Goal: Information Seeking & Learning: Learn about a topic

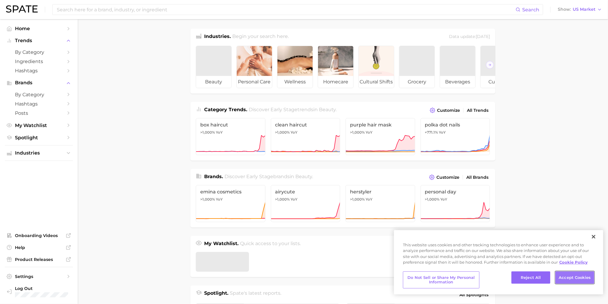
click at [576, 277] on button "Accept Cookies" at bounding box center [575, 278] width 39 height 13
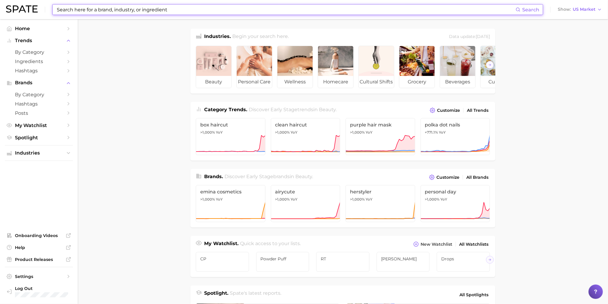
click at [73, 12] on input at bounding box center [286, 9] width 460 height 10
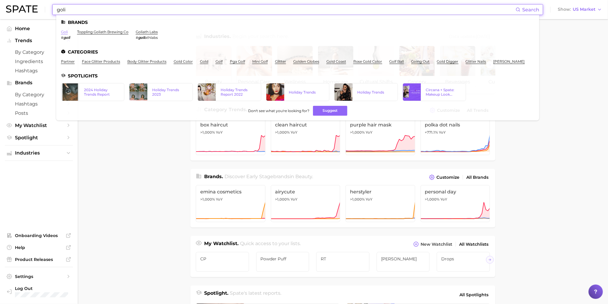
type input "goli"
click at [65, 33] on link "goli" at bounding box center [64, 32] width 7 height 4
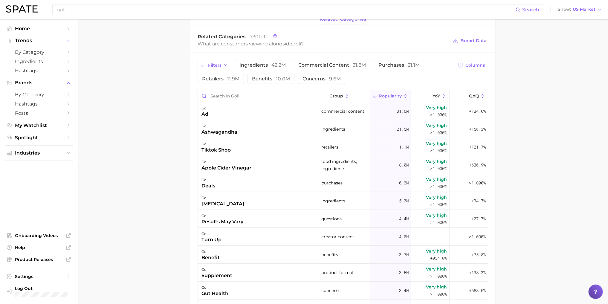
scroll to position [239, 0]
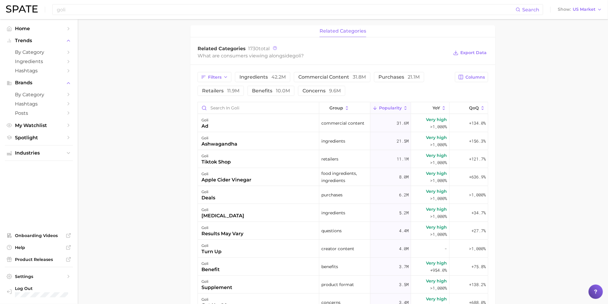
drag, startPoint x: 517, startPoint y: 150, endPoint x: 526, endPoint y: 103, distance: 47.3
click at [526, 103] on main "Overview Google TikTok Instagram Beta brand goli Add to Watchlist Export Data P…" at bounding box center [343, 111] width 530 height 663
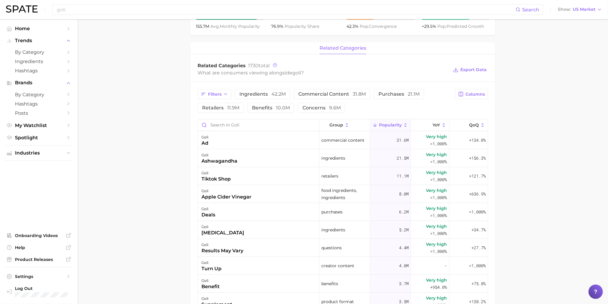
scroll to position [215, 0]
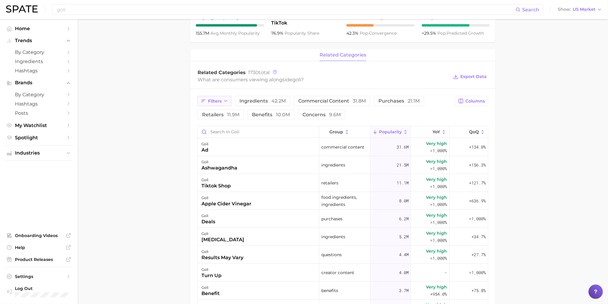
click at [221, 103] on span "Filters" at bounding box center [214, 101] width 13 height 5
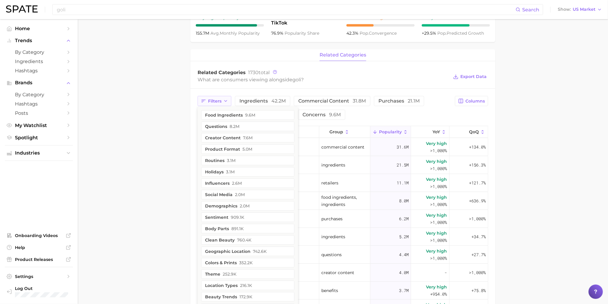
click at [221, 103] on span "Filters" at bounding box center [214, 101] width 13 height 5
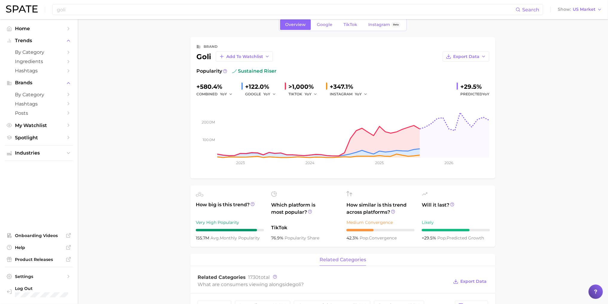
scroll to position [0, 0]
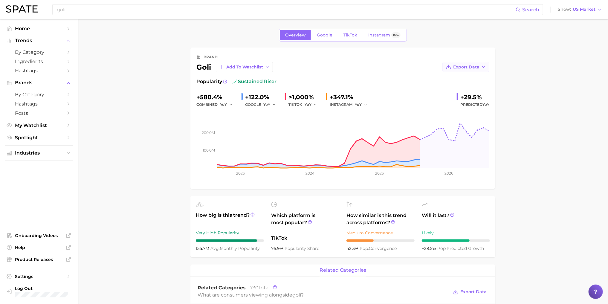
click at [468, 67] on span "Export Data" at bounding box center [466, 67] width 26 height 5
click at [469, 66] on span "Export Data" at bounding box center [466, 67] width 26 height 5
click at [457, 87] on span "Time Series Image" at bounding box center [454, 88] width 40 height 5
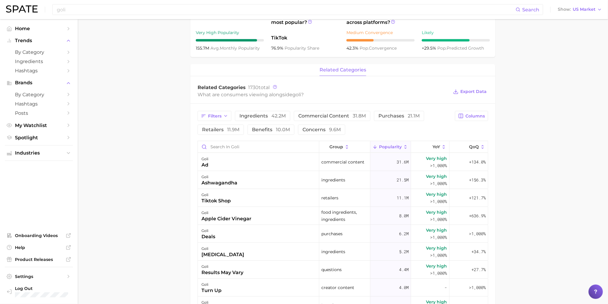
scroll to position [215, 0]
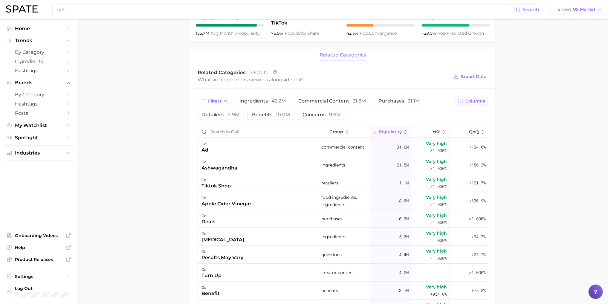
click at [478, 103] on span "Columns" at bounding box center [475, 101] width 19 height 5
click at [404, 133] on button "Increase YoY" at bounding box center [441, 132] width 96 height 10
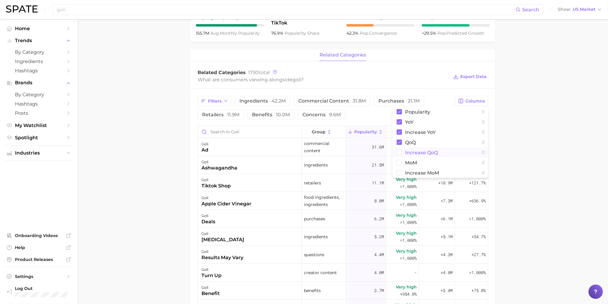
click at [416, 154] on span "Increase QoQ" at bounding box center [421, 152] width 33 height 5
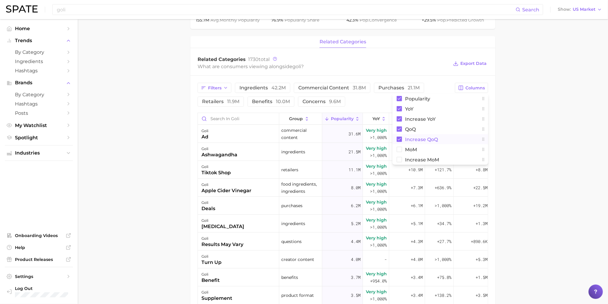
scroll to position [239, 0]
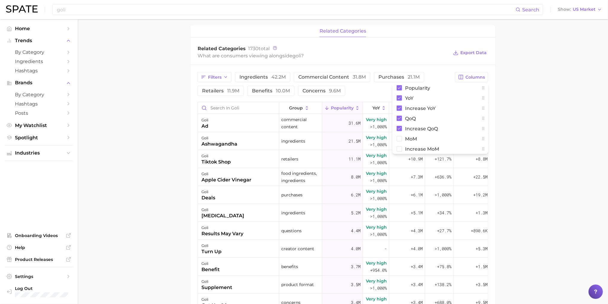
click at [532, 182] on main "Overview Google TikTok Instagram Beta brand goli Add to Watchlist Export Data P…" at bounding box center [343, 111] width 530 height 663
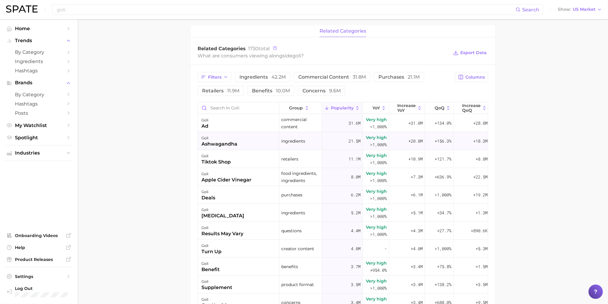
scroll to position [215, 0]
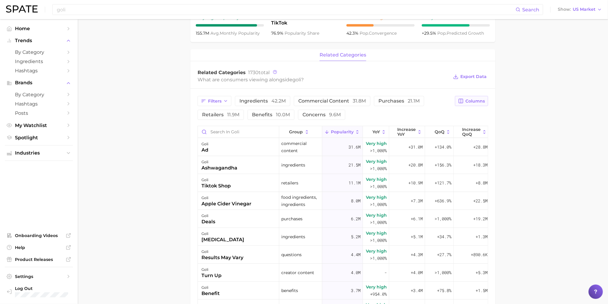
click at [470, 104] on button "Columns" at bounding box center [471, 101] width 33 height 10
click at [400, 153] on rect at bounding box center [399, 152] width 5 height 5
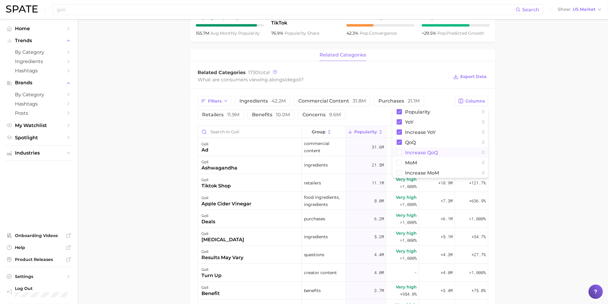
click at [518, 166] on main "Overview Google TikTok Instagram Beta brand goli Add to Watchlist Export Data P…" at bounding box center [343, 135] width 530 height 663
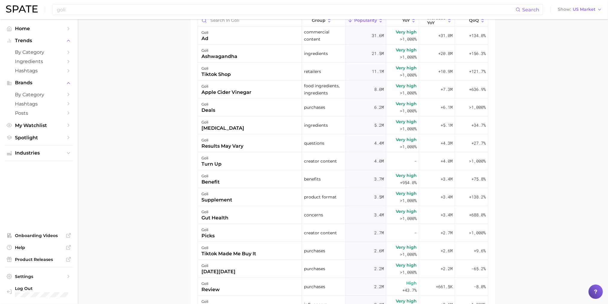
scroll to position [239, 0]
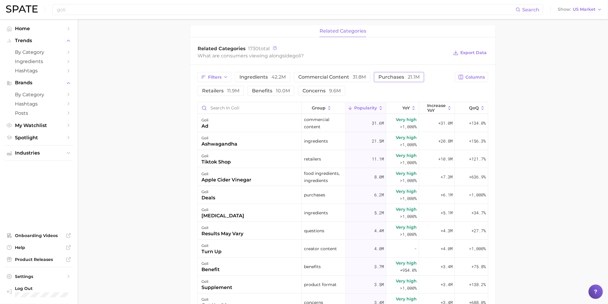
click at [392, 78] on span "purchases 21.1m" at bounding box center [399, 77] width 41 height 5
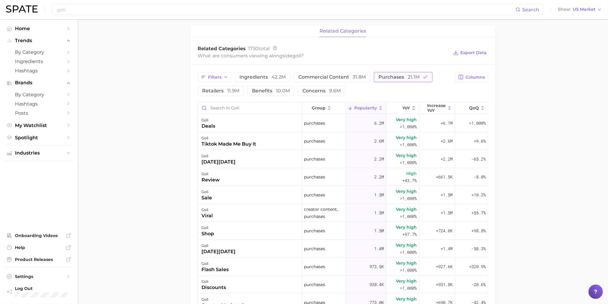
click at [392, 78] on span "purchases 21.1m" at bounding box center [399, 77] width 41 height 5
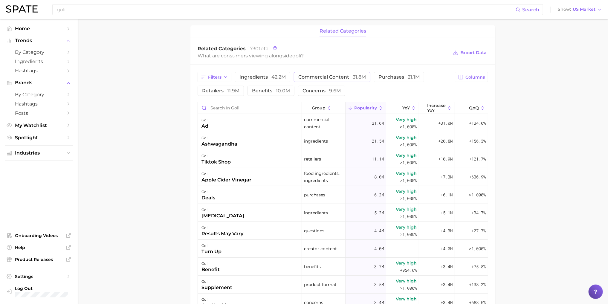
click at [340, 78] on span "commercial content 31.8m" at bounding box center [332, 77] width 68 height 5
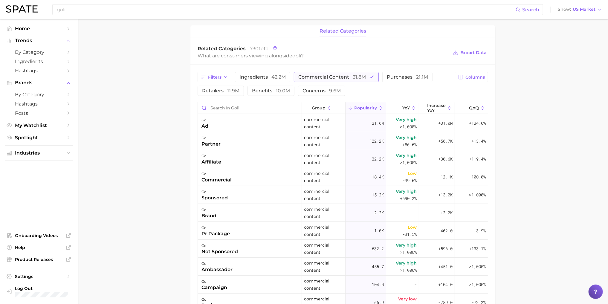
click at [340, 78] on span "commercial content 31.8m" at bounding box center [332, 77] width 68 height 5
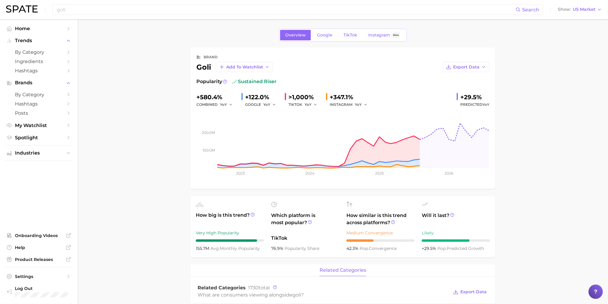
scroll to position [0, 0]
click at [325, 34] on span "Google" at bounding box center [325, 35] width 16 height 5
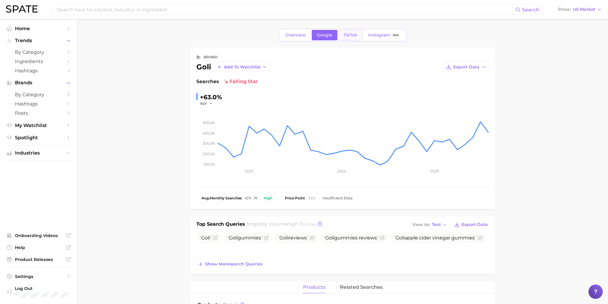
click at [346, 37] on span "TikTok" at bounding box center [351, 35] width 14 height 5
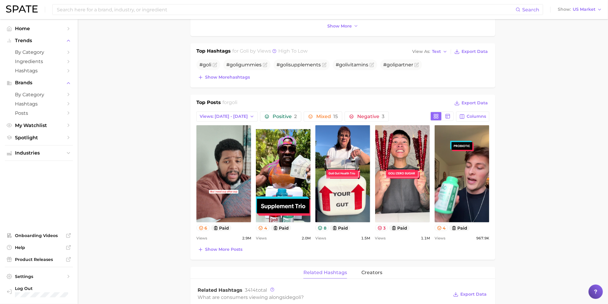
scroll to position [191, 0]
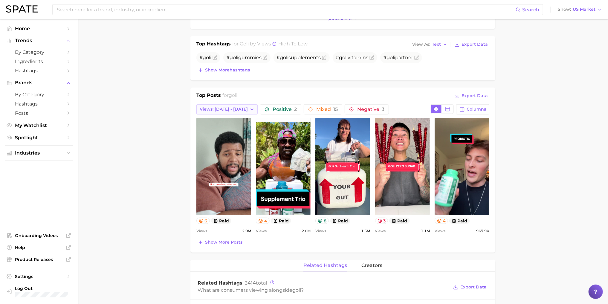
click at [234, 109] on span "Views: [DATE] - [DATE]" at bounding box center [224, 109] width 48 height 5
click at [229, 139] on button "Total Views" at bounding box center [229, 142] width 66 height 11
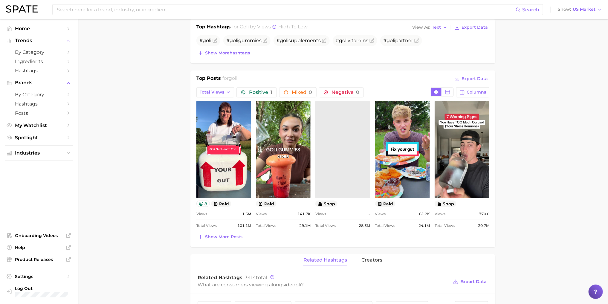
scroll to position [215, 0]
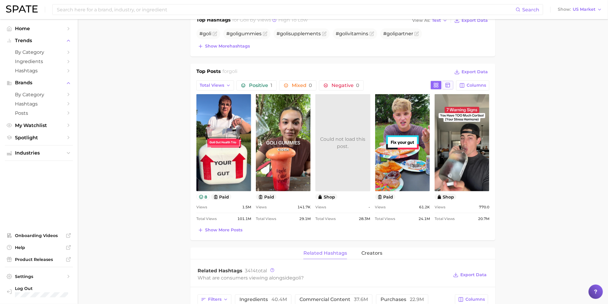
click at [450, 84] on icon at bounding box center [447, 85] width 5 height 5
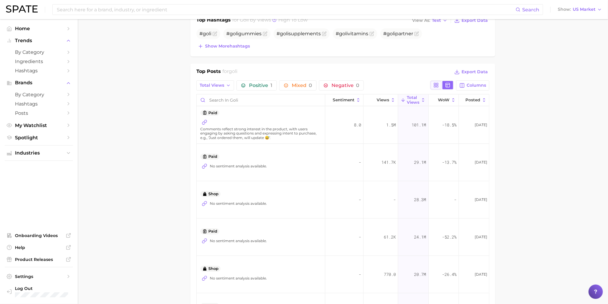
click at [436, 86] on rect at bounding box center [434, 86] width 1 height 1
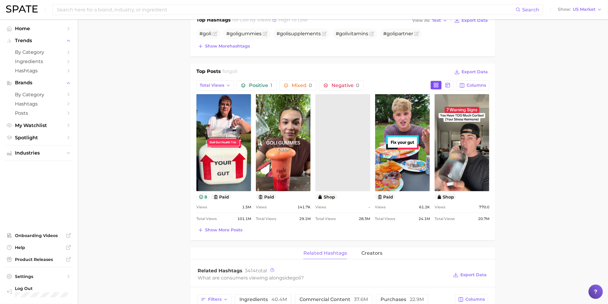
scroll to position [0, 0]
click at [449, 86] on icon at bounding box center [447, 85] width 5 height 5
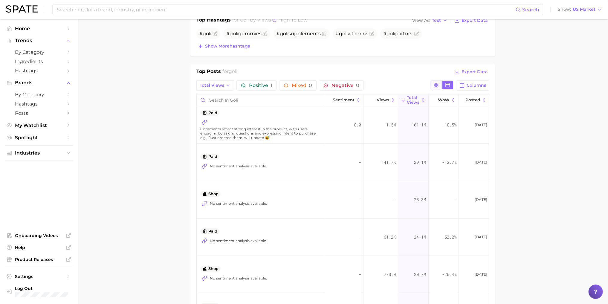
click at [437, 86] on rect at bounding box center [437, 86] width 1 height 1
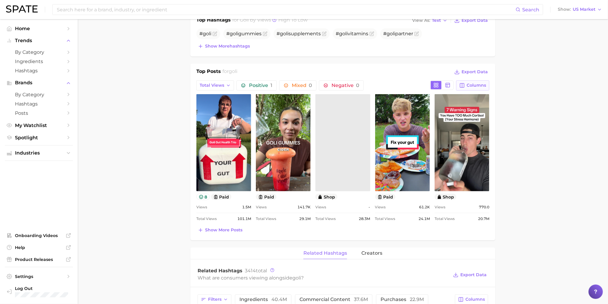
click at [470, 86] on span "Columns" at bounding box center [476, 85] width 19 height 5
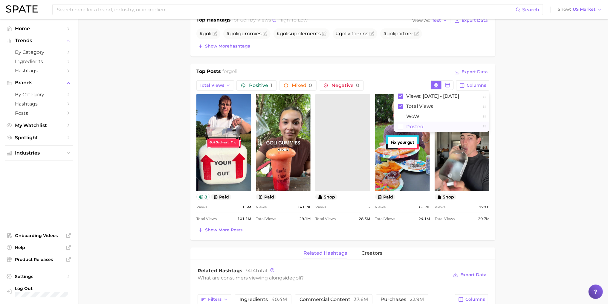
click at [409, 127] on span "Posted" at bounding box center [414, 126] width 17 height 5
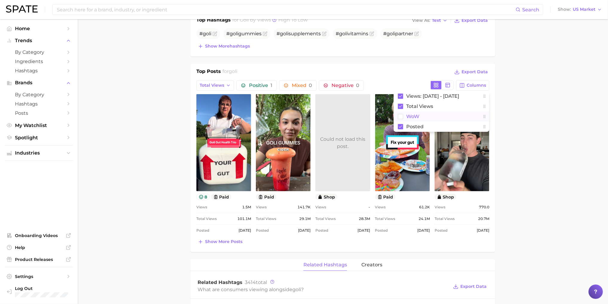
click at [402, 117] on rect at bounding box center [400, 116] width 5 height 5
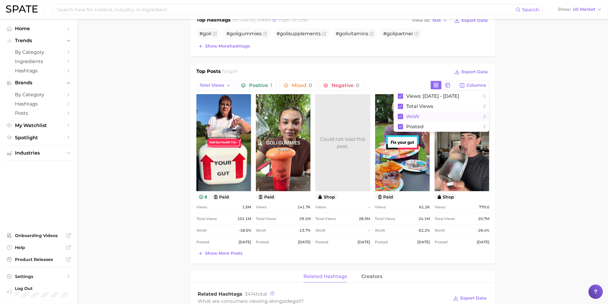
click at [402, 117] on rect at bounding box center [400, 116] width 5 height 5
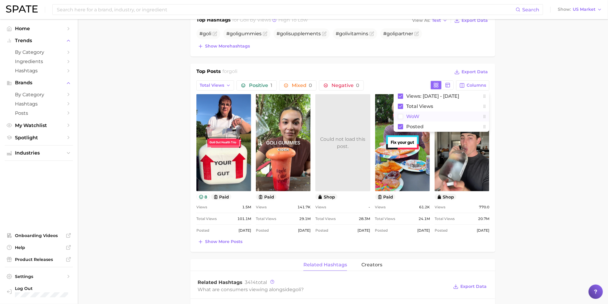
click at [519, 168] on main "Overview Google TikTok Instagram Beta brand goli Add to Watchlist Export Data V…" at bounding box center [343, 240] width 530 height 873
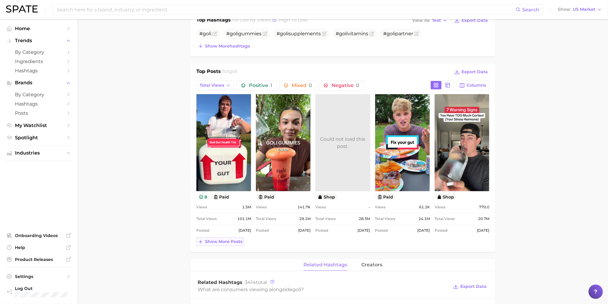
click at [229, 242] on span "Show more posts" at bounding box center [223, 241] width 37 height 5
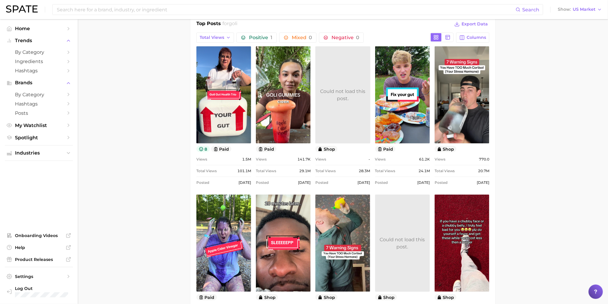
click at [205, 149] on button "8" at bounding box center [202, 149] width 13 height 6
click at [292, 150] on div "paid" at bounding box center [283, 149] width 55 height 6
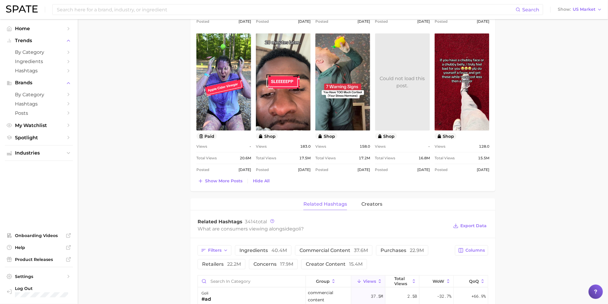
scroll to position [431, 0]
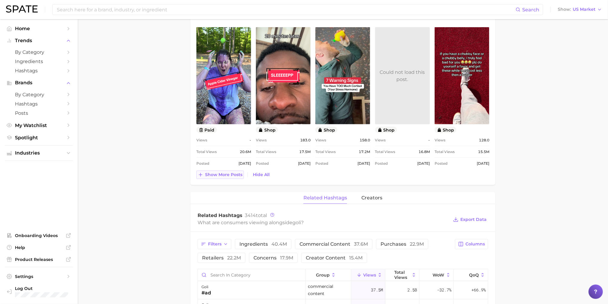
click at [228, 175] on span "Show more posts" at bounding box center [223, 174] width 37 height 5
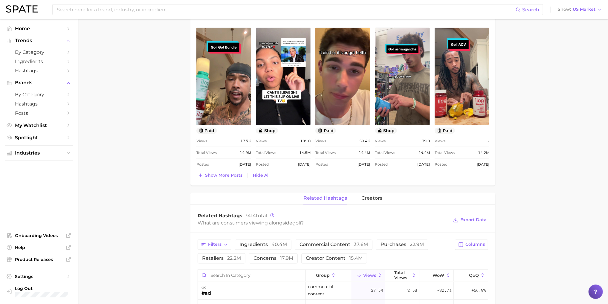
scroll to position [598, 0]
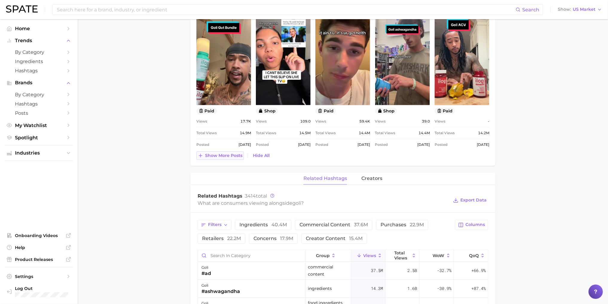
click at [224, 153] on span "Show more posts" at bounding box center [223, 155] width 37 height 5
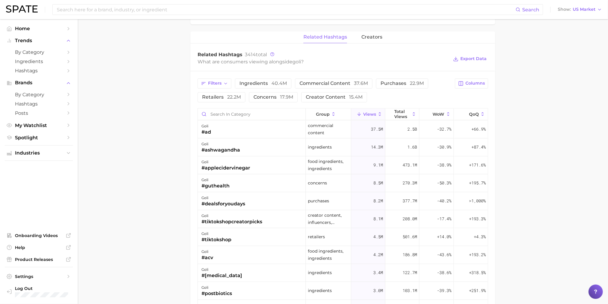
scroll to position [885, 0]
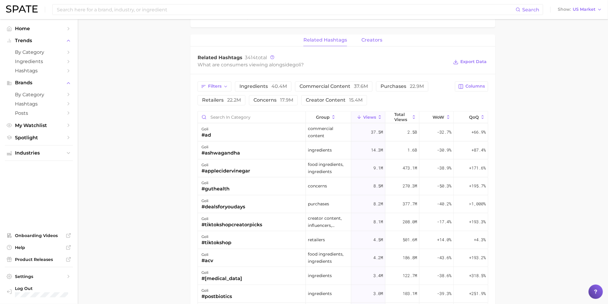
click at [370, 39] on span "creators" at bounding box center [372, 39] width 21 height 5
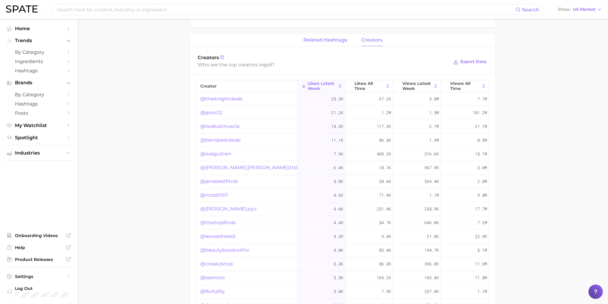
click at [325, 41] on span "related hashtags" at bounding box center [326, 39] width 44 height 5
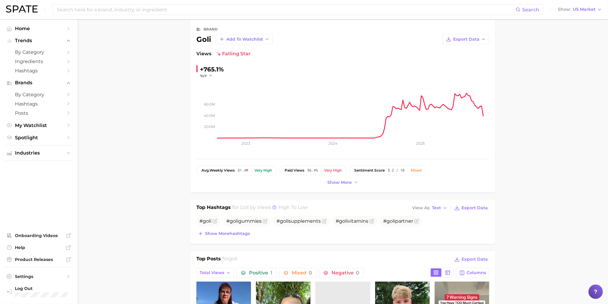
scroll to position [0, 0]
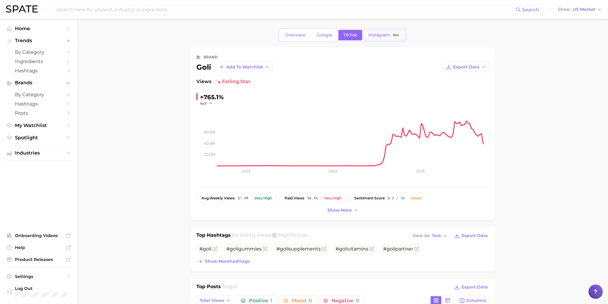
click at [373, 33] on span "Instagram" at bounding box center [379, 35] width 22 height 5
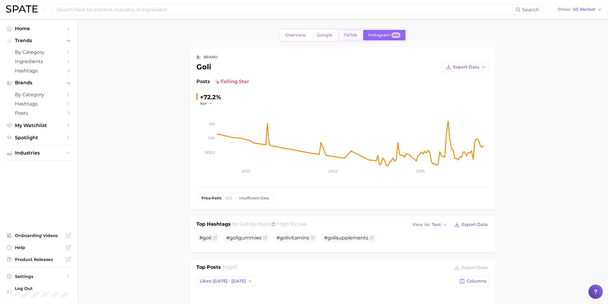
click at [350, 32] on link "TikTok" at bounding box center [350, 35] width 24 height 10
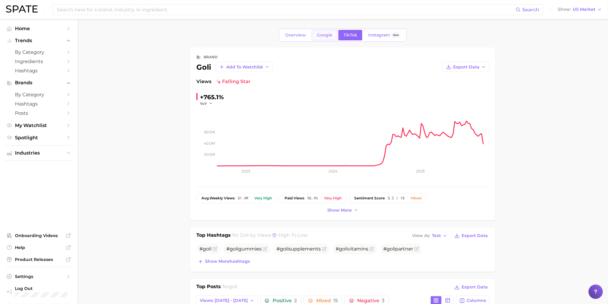
click at [319, 36] on span "Google" at bounding box center [325, 35] width 16 height 5
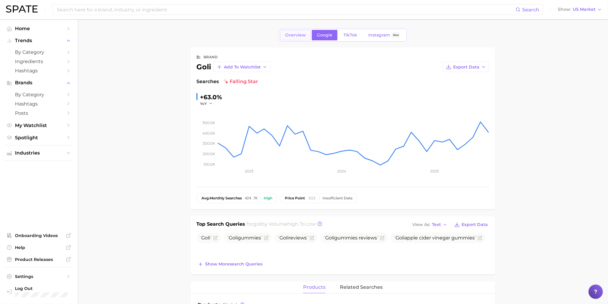
click at [295, 36] on span "Overview" at bounding box center [295, 35] width 21 height 5
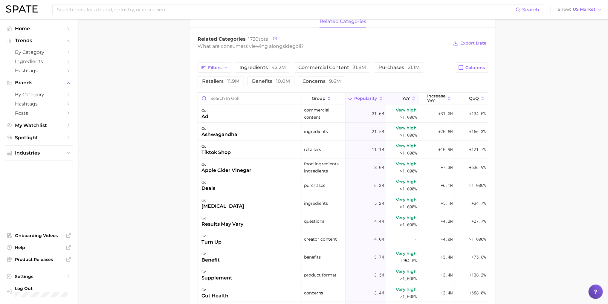
scroll to position [239, 0]
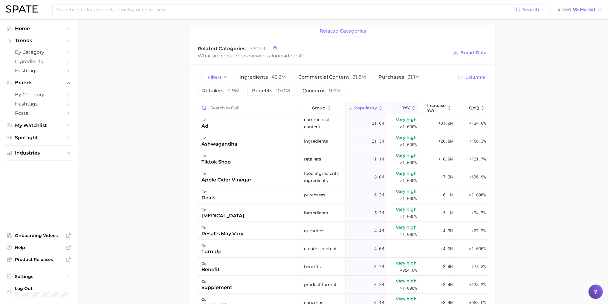
click at [411, 110] on icon at bounding box center [413, 108] width 5 height 5
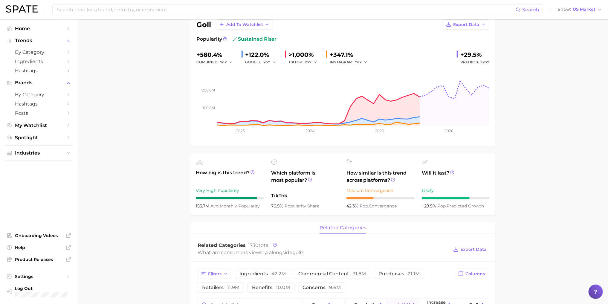
scroll to position [0, 0]
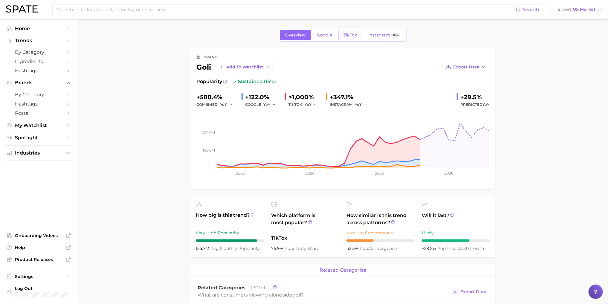
click at [345, 31] on link "TikTok" at bounding box center [350, 35] width 24 height 10
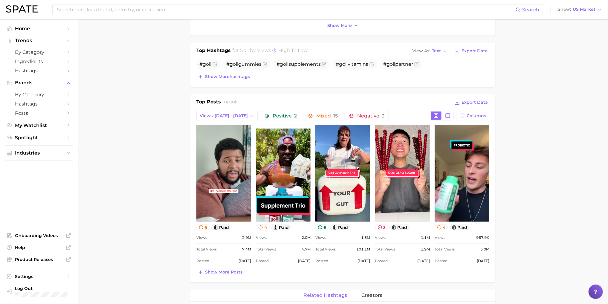
scroll to position [191, 0]
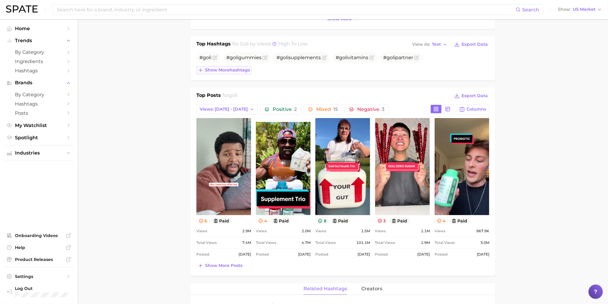
click at [235, 70] on span "Show more hashtags" at bounding box center [227, 70] width 45 height 5
click at [447, 43] on icon "button" at bounding box center [445, 44] width 5 height 5
click at [445, 65] on button "Table" at bounding box center [444, 65] width 66 height 11
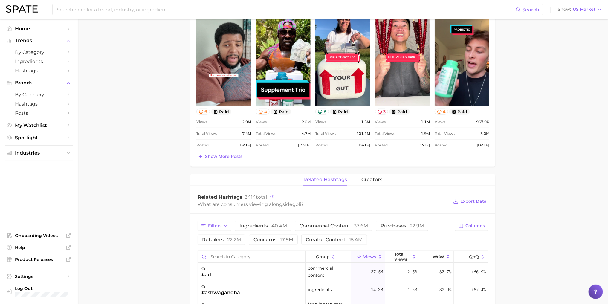
scroll to position [359, 0]
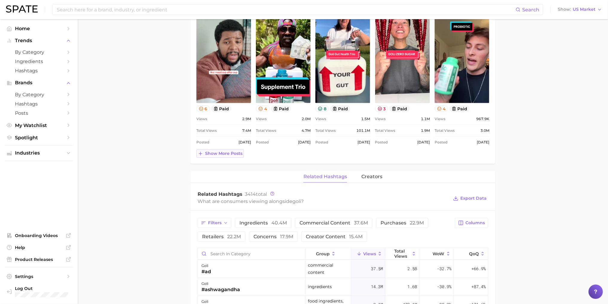
click at [214, 154] on span "Show more posts" at bounding box center [223, 153] width 37 height 5
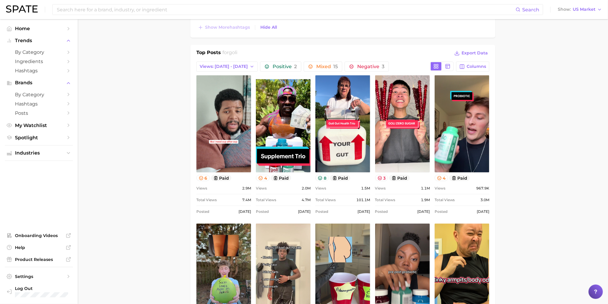
scroll to position [263, 0]
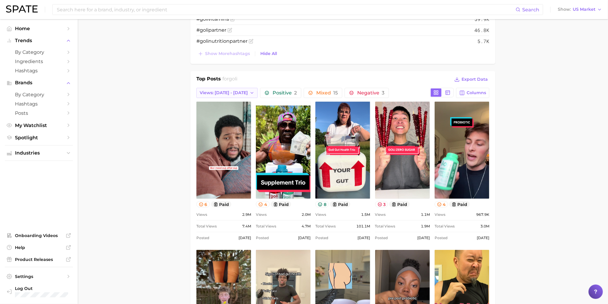
click at [221, 93] on span "Views: [DATE] - [DATE]" at bounding box center [224, 92] width 48 height 5
click at [224, 123] on button "Total Views" at bounding box center [229, 125] width 66 height 11
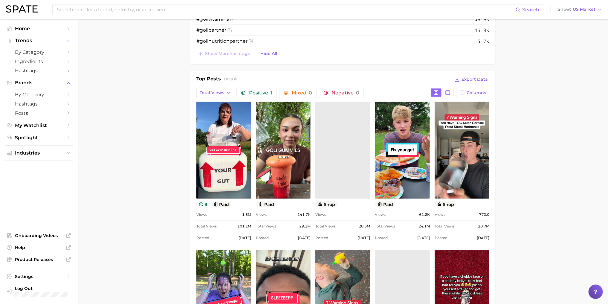
scroll to position [0, 0]
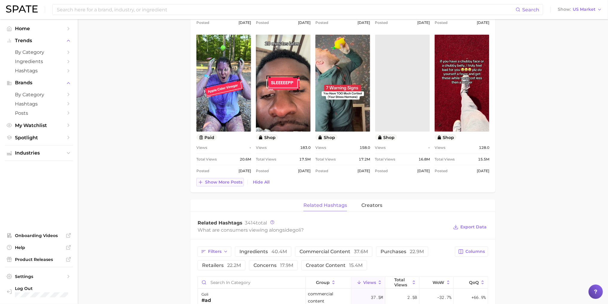
click at [240, 184] on button "Show more posts" at bounding box center [220, 182] width 48 height 8
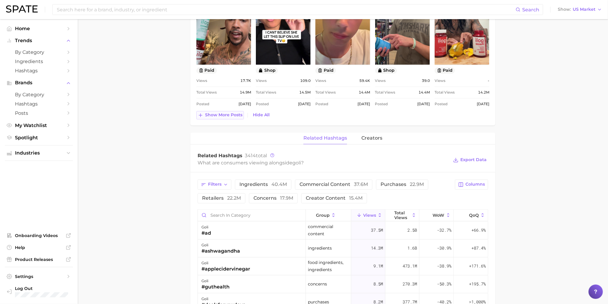
click at [213, 116] on span "Show more posts" at bounding box center [223, 115] width 37 height 5
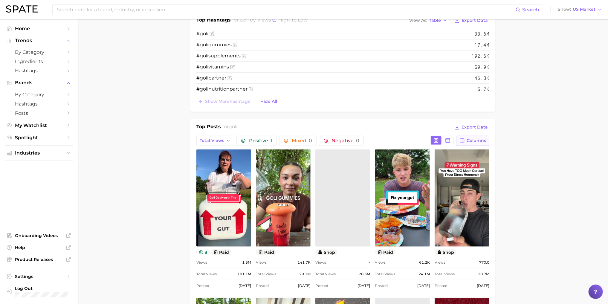
click at [483, 138] on span "Columns" at bounding box center [476, 140] width 19 height 5
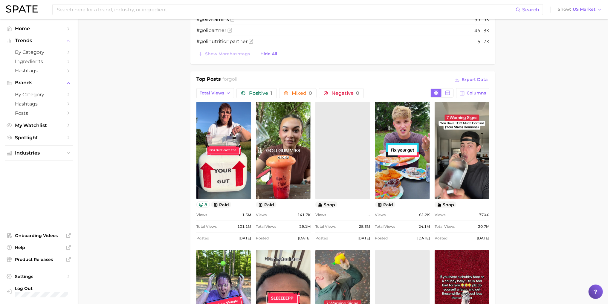
scroll to position [263, 0]
click at [342, 143] on link at bounding box center [342, 150] width 55 height 97
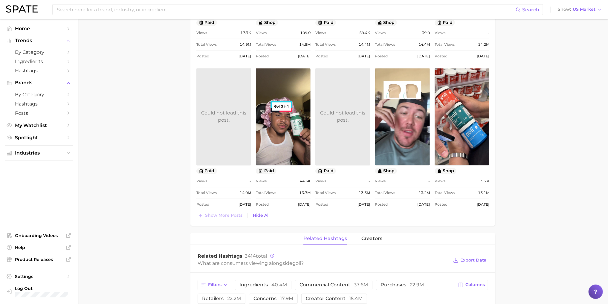
scroll to position [885, 0]
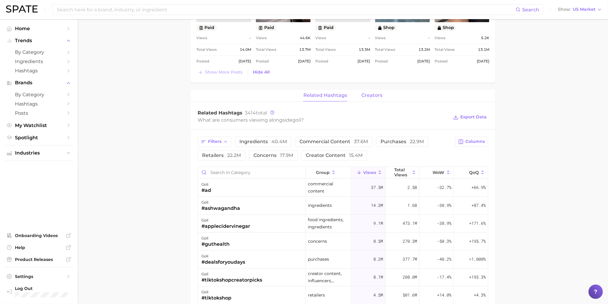
click at [379, 97] on button "creators" at bounding box center [372, 96] width 21 height 12
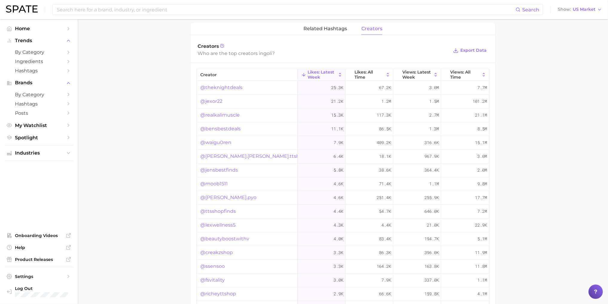
scroll to position [957, 0]
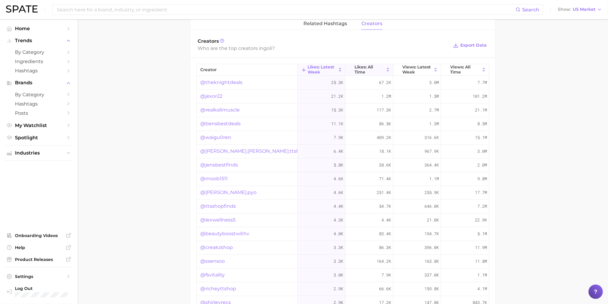
click at [389, 71] on icon at bounding box center [387, 69] width 5 height 5
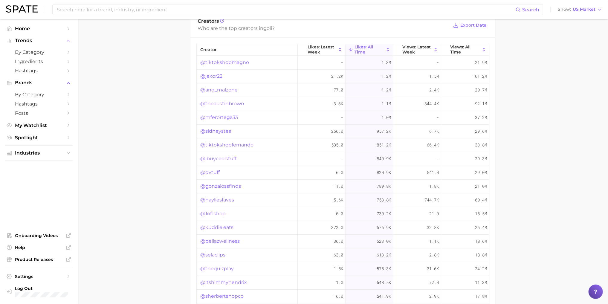
scroll to position [967, 0]
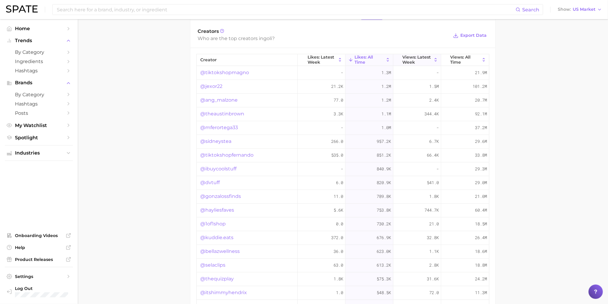
click at [435, 57] on icon at bounding box center [435, 59] width 5 height 5
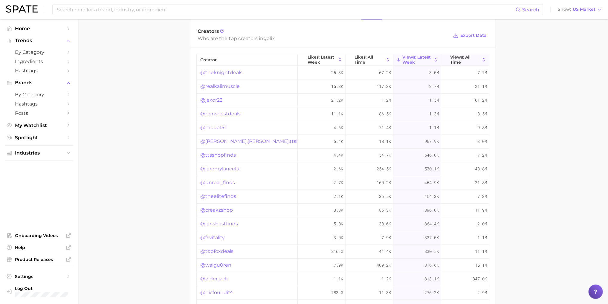
click at [483, 60] on icon at bounding box center [484, 60] width 2 height 4
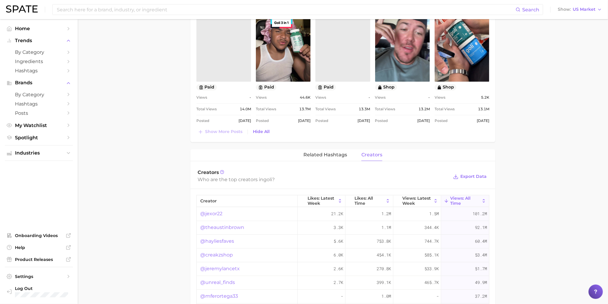
scroll to position [823, 0]
